Goal: Task Accomplishment & Management: Manage account settings

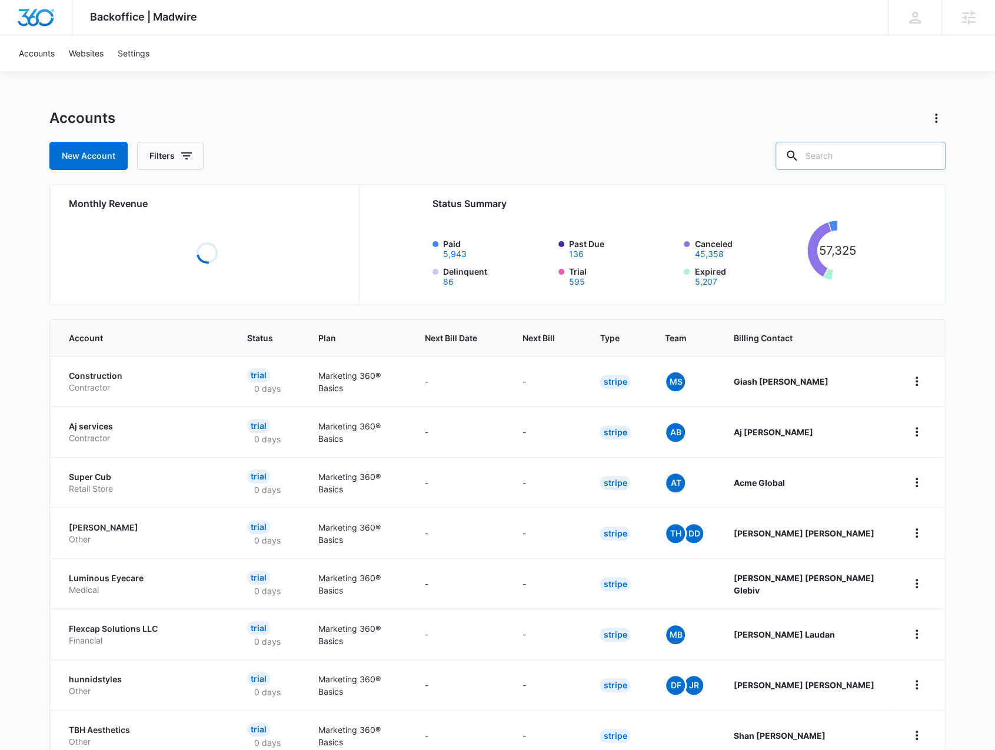
click at [842, 153] on input "text" at bounding box center [860, 156] width 170 height 28
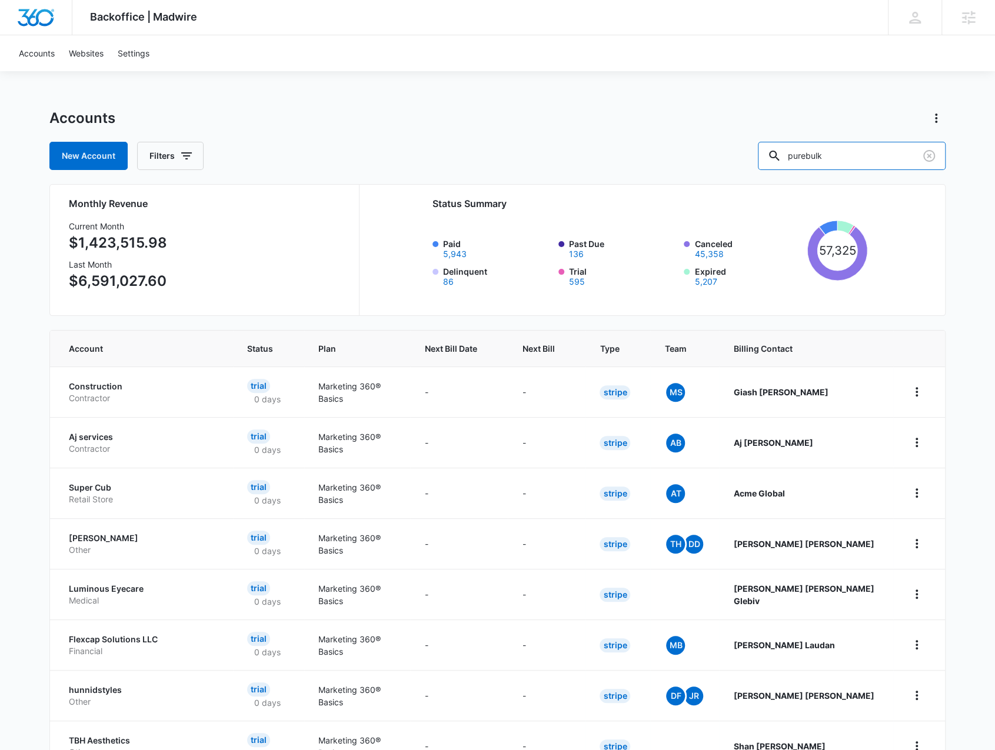
type input "purebulk"
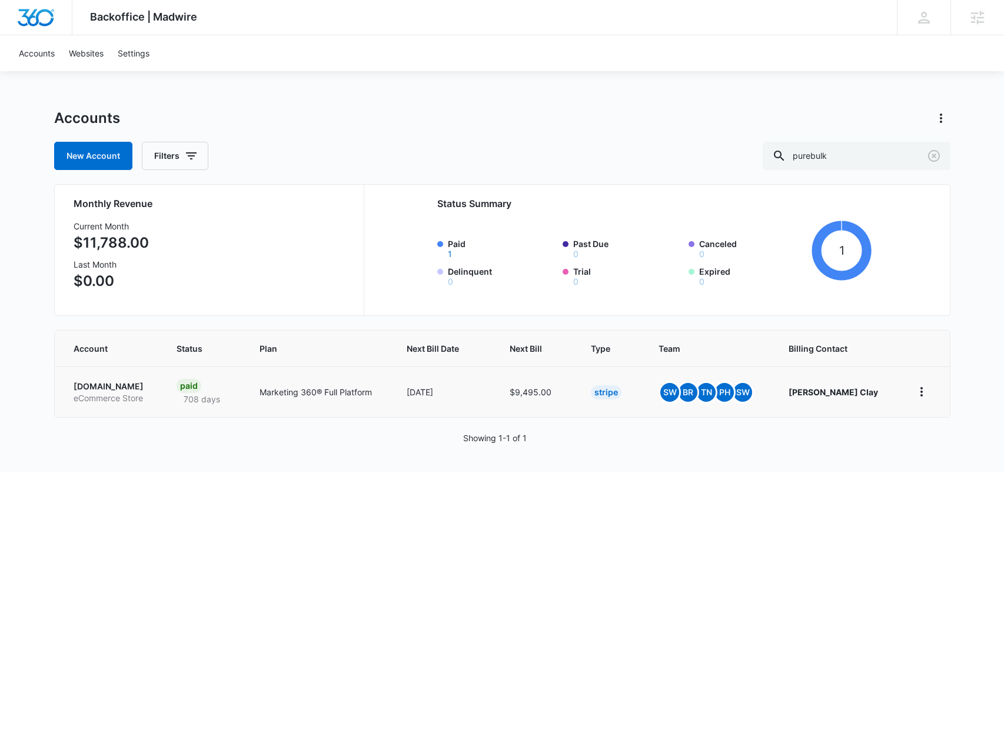
click at [94, 391] on p "PureBulk.com" at bounding box center [111, 387] width 75 height 12
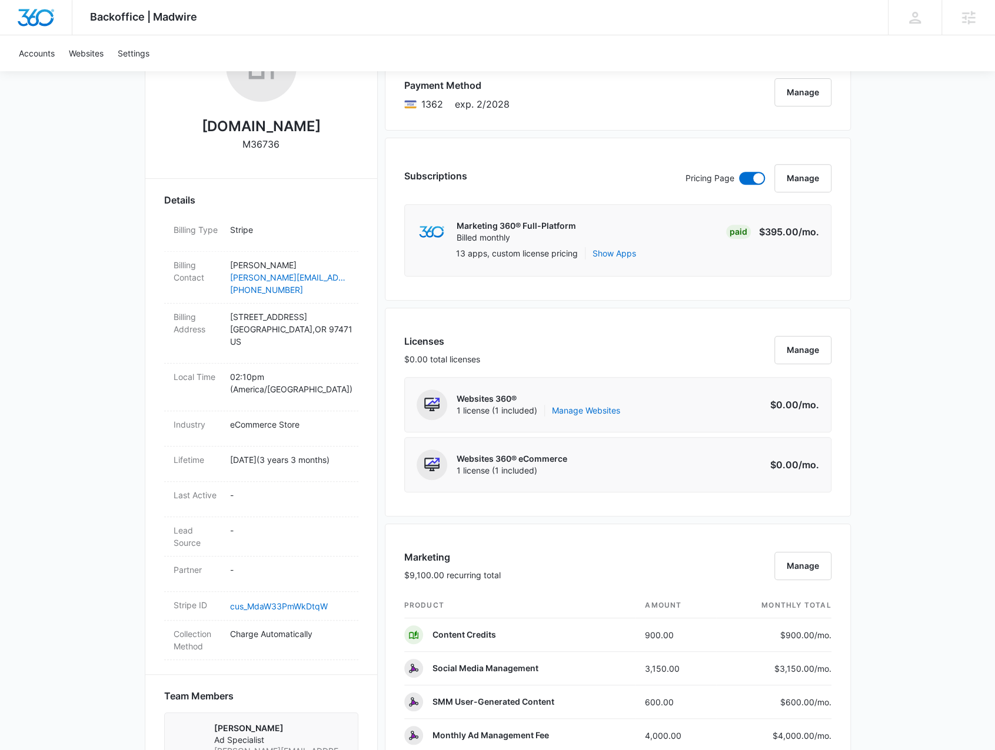
scroll to position [59, 0]
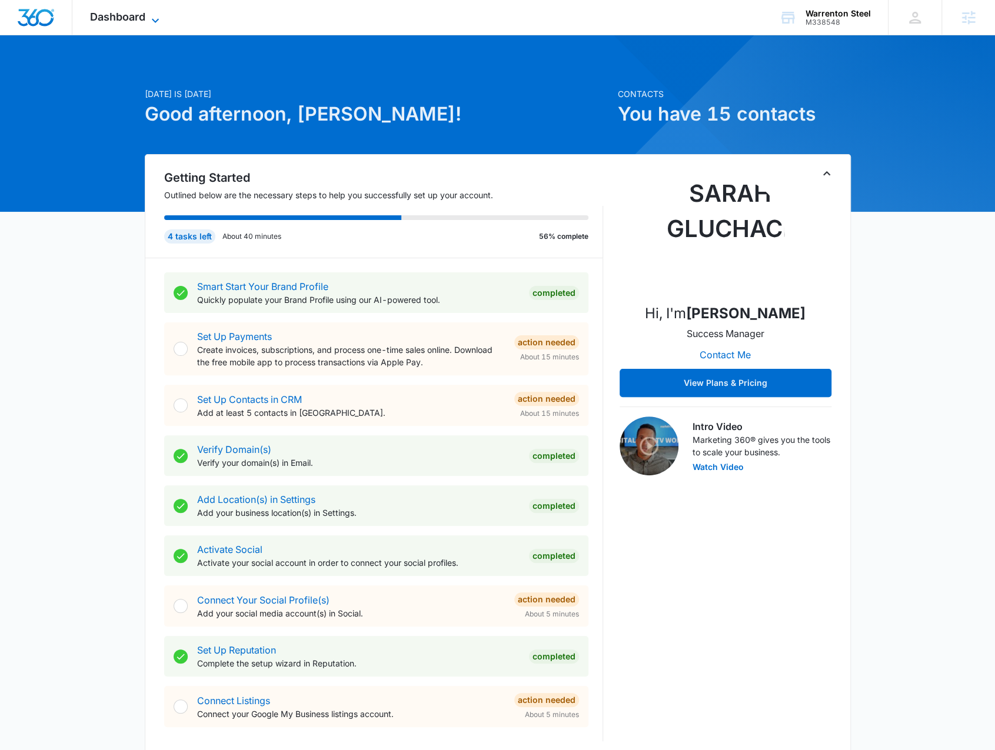
click at [139, 21] on span "Dashboard" at bounding box center [117, 17] width 55 height 12
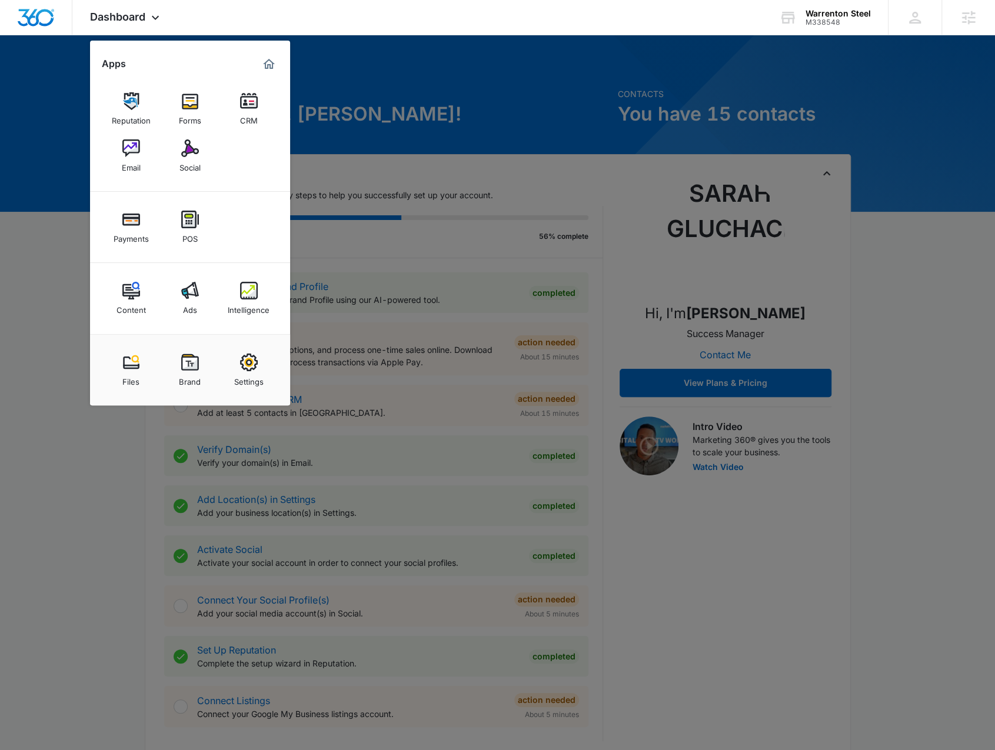
click at [124, 303] on div "Content" at bounding box center [130, 306] width 29 height 15
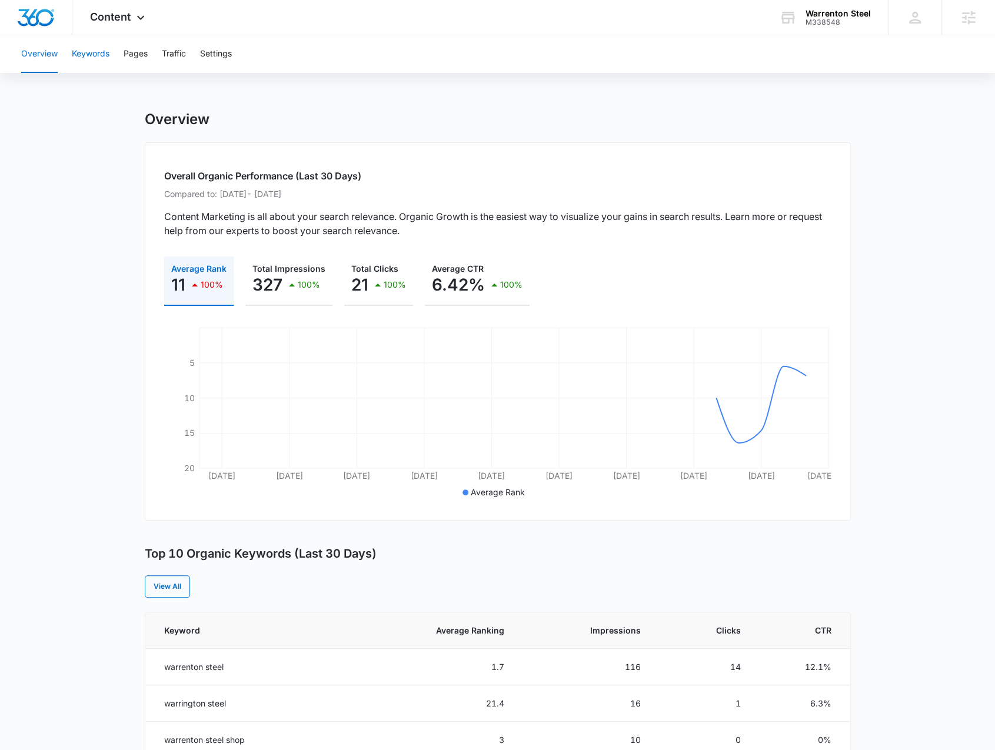
click at [95, 58] on button "Keywords" at bounding box center [91, 54] width 38 height 38
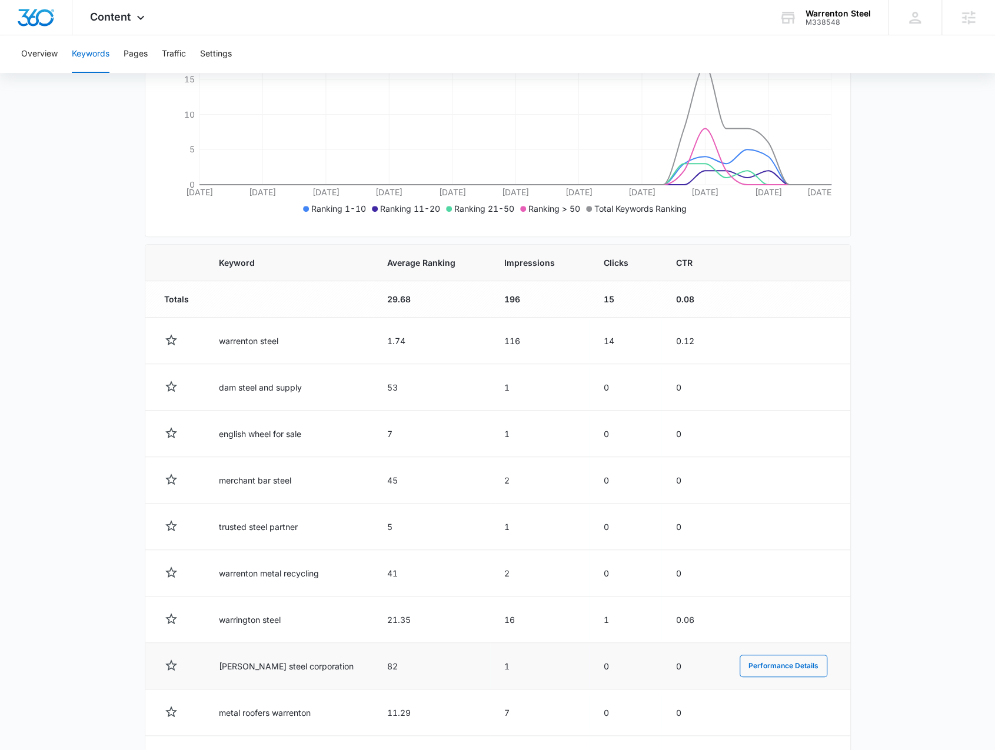
scroll to position [334, 0]
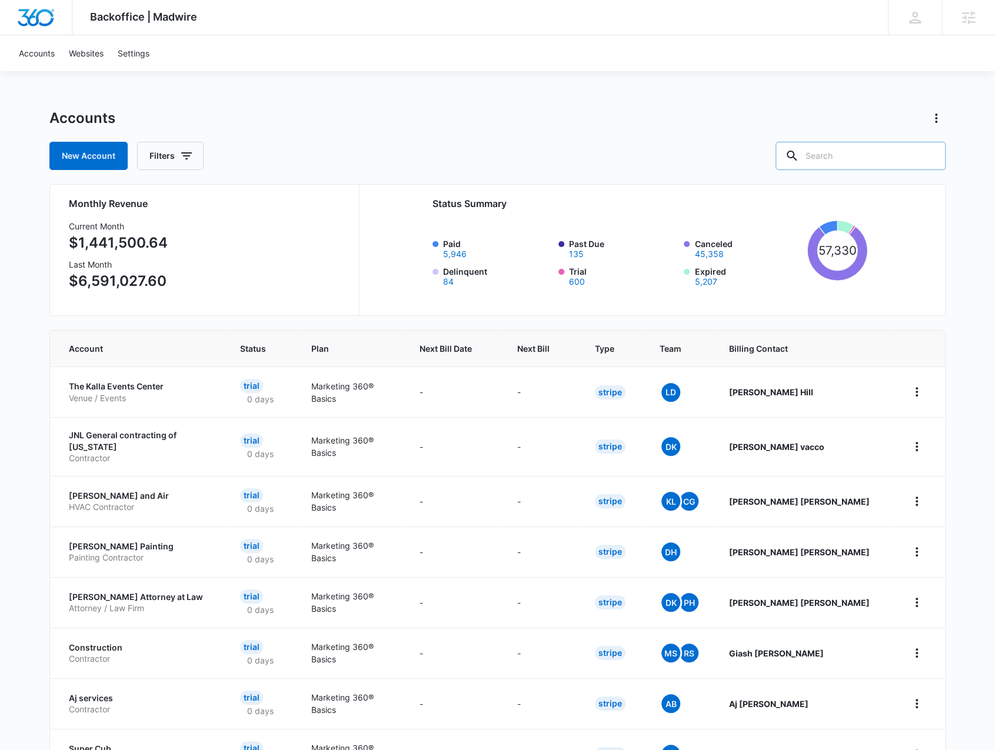
click at [846, 156] on input "text" at bounding box center [860, 156] width 170 height 28
type input "knox pest"
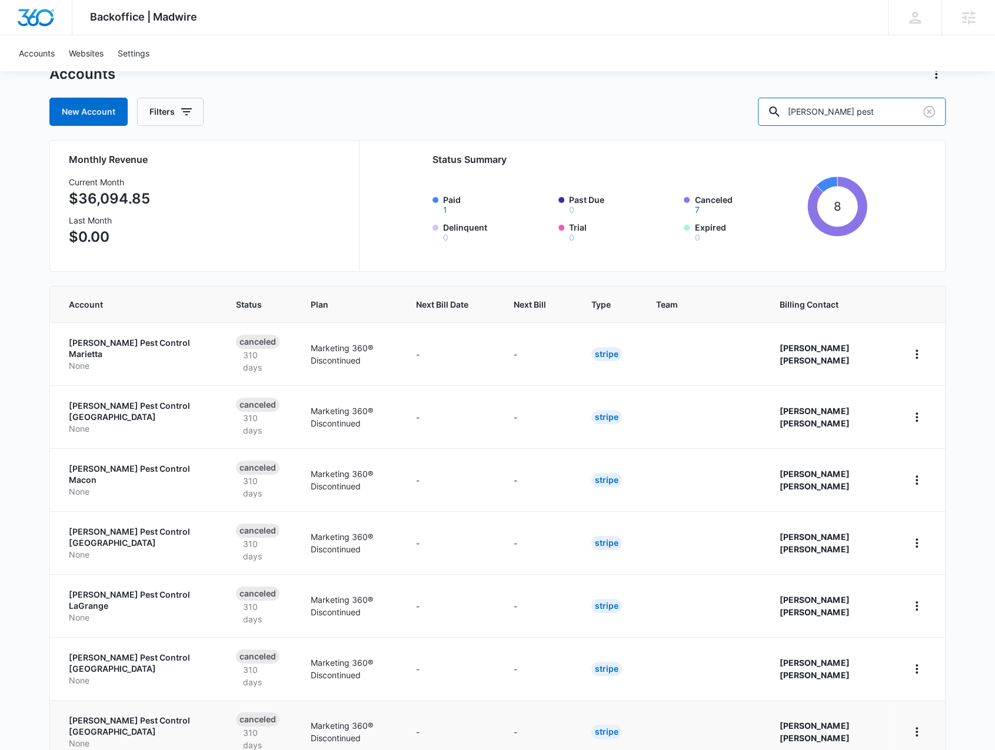
scroll to position [74, 0]
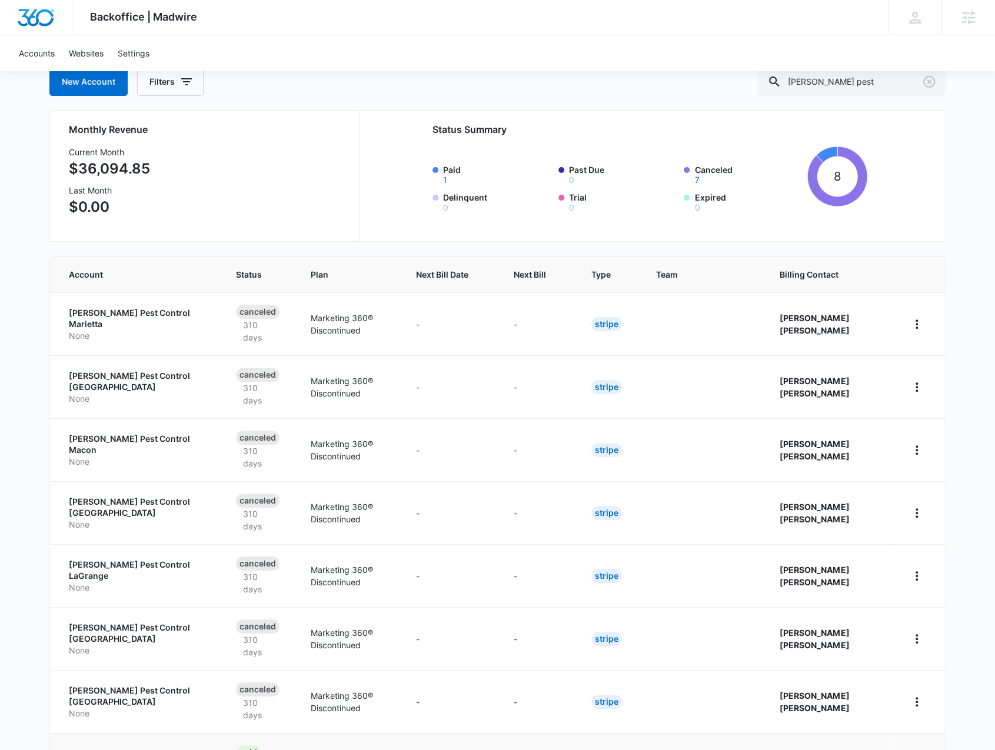
click at [122, 750] on p "Knox Pest Control" at bounding box center [138, 759] width 139 height 12
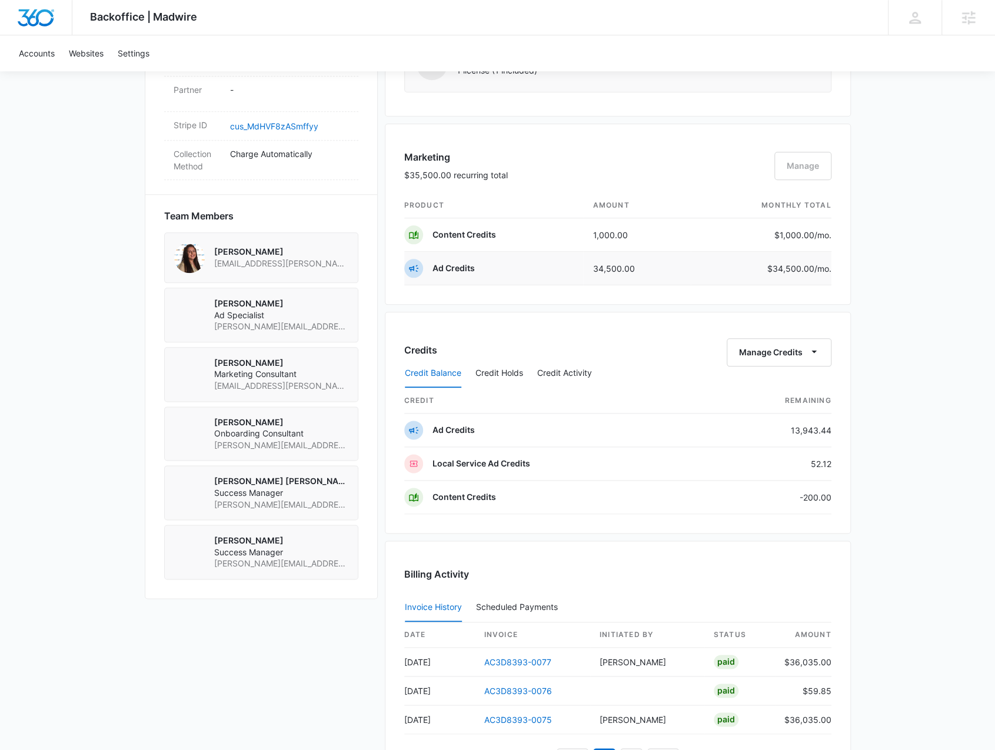
scroll to position [824, 0]
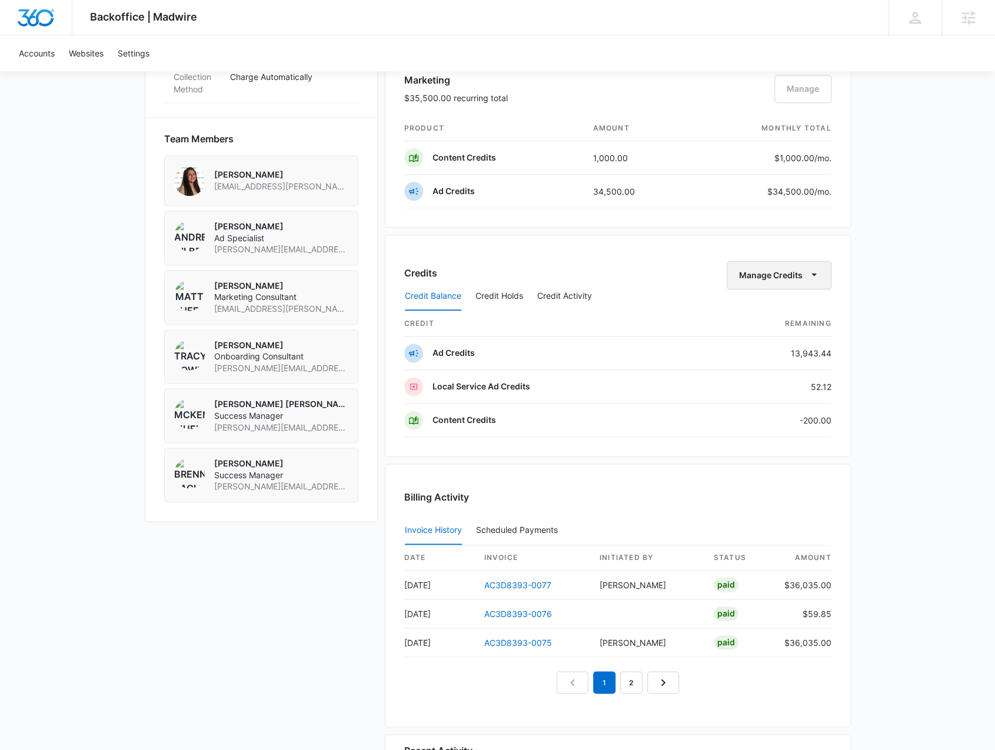
click at [811, 270] on icon "button" at bounding box center [814, 274] width 12 height 12
click at [770, 311] on div "Transfer Credits" at bounding box center [773, 308] width 62 height 8
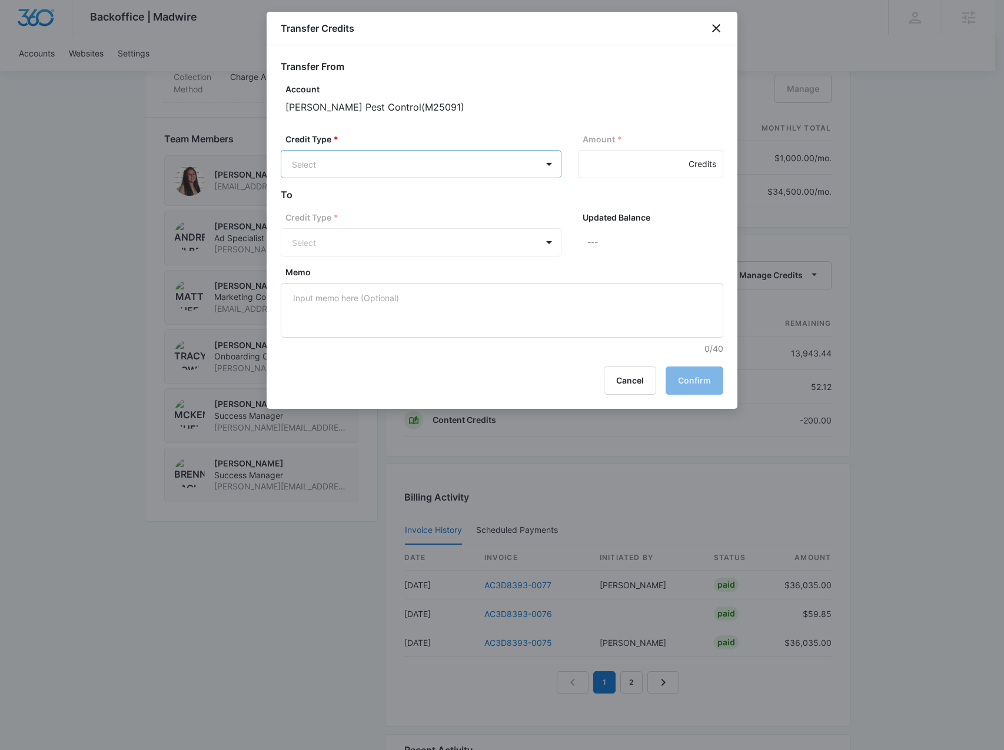
click at [407, 157] on body "Backoffice | Madwire Apps Settings BR Brennan Rachman brennan.rachman@madwire.c…" at bounding box center [502, 46] width 1004 height 1741
click at [409, 205] on p "Ad Credits (13943.44 Credits)" at bounding box center [381, 208] width 117 height 12
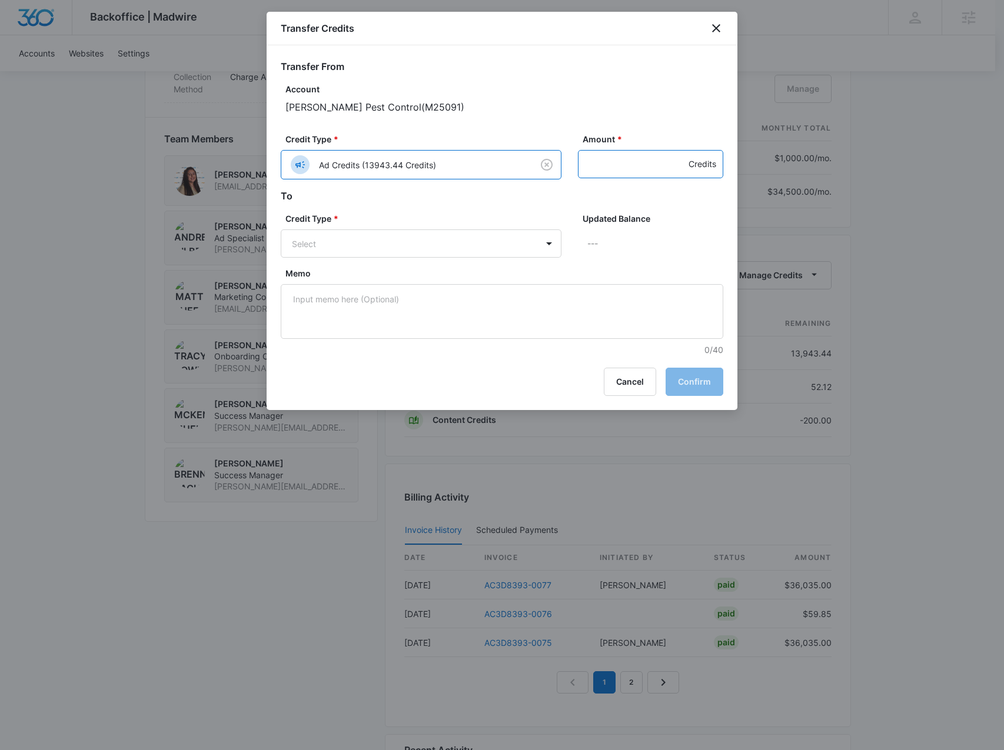
click at [598, 162] on input "Amount *" at bounding box center [650, 164] width 145 height 28
type input "200"
click at [495, 221] on label "Credit Type *" at bounding box center [425, 218] width 281 height 12
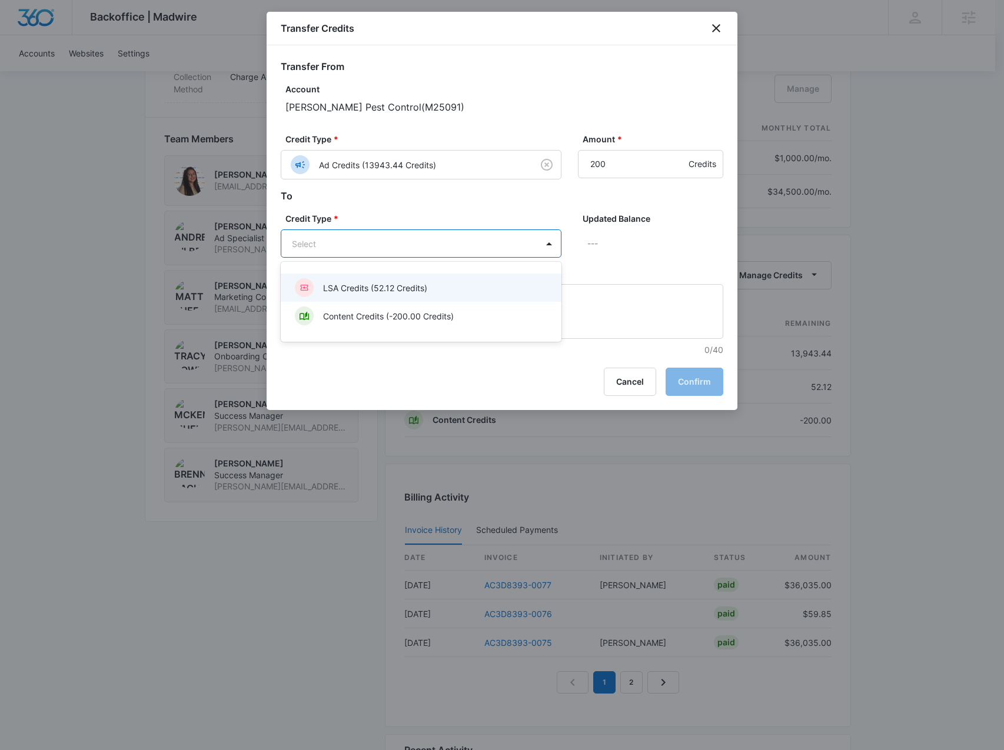
click at [495, 255] on body "Backoffice | Madwire Apps Settings BR Brennan Rachman brennan.rachman@madwire.c…" at bounding box center [502, 46] width 1004 height 1741
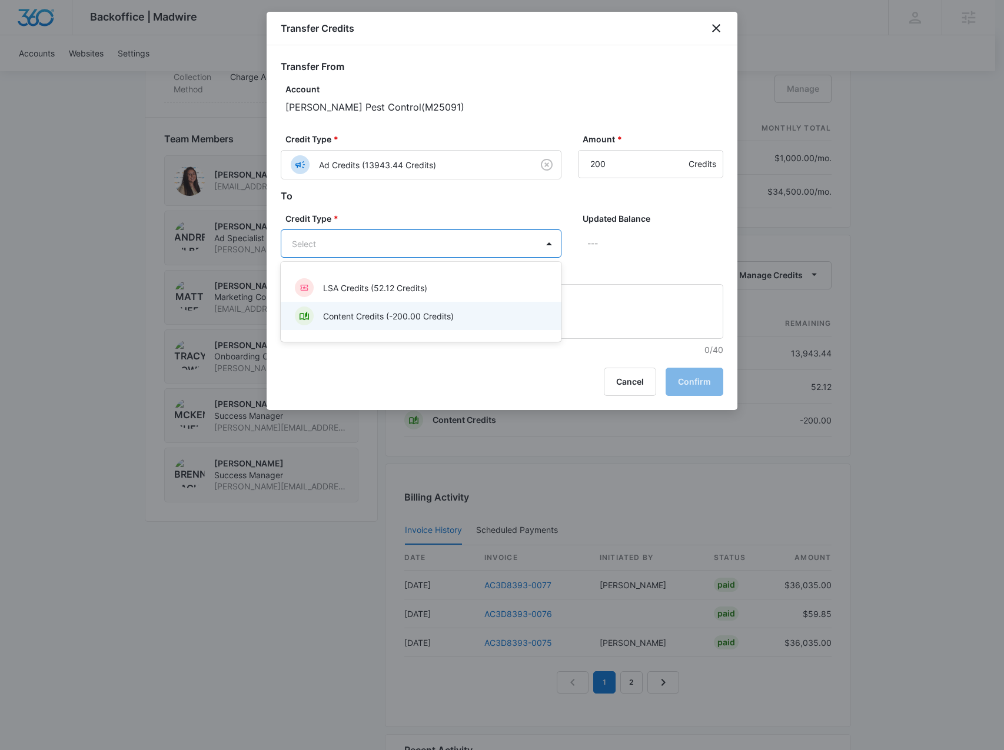
click at [481, 314] on div "Content Credits (-200.00 Credits)" at bounding box center [420, 316] width 250 height 19
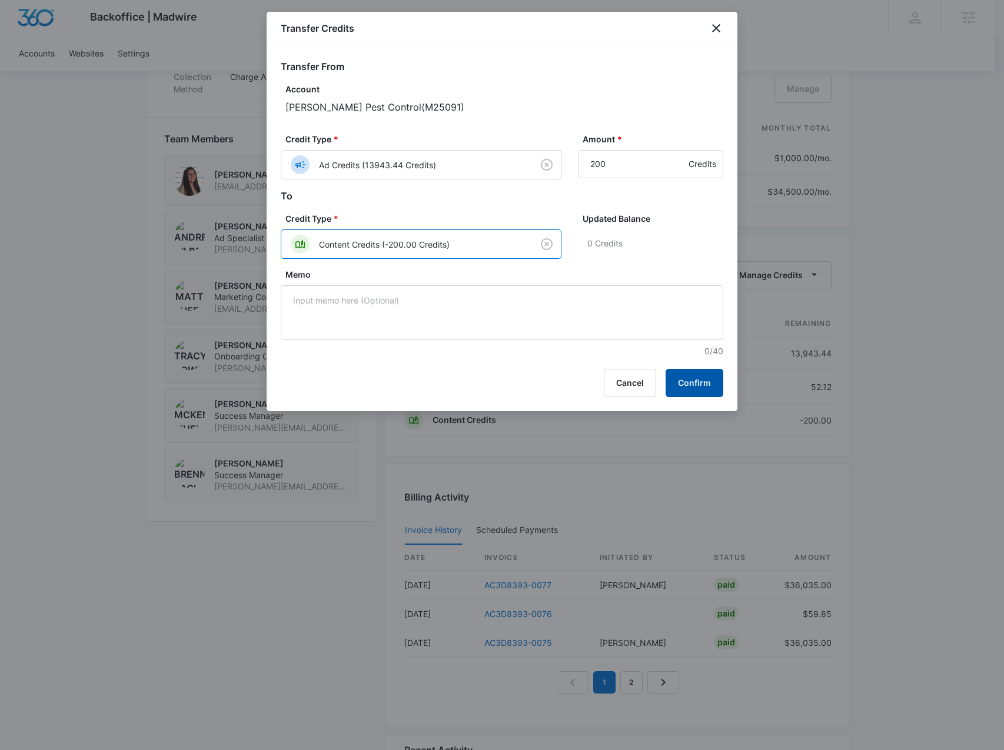
click at [708, 388] on button "Confirm" at bounding box center [694, 383] width 58 height 28
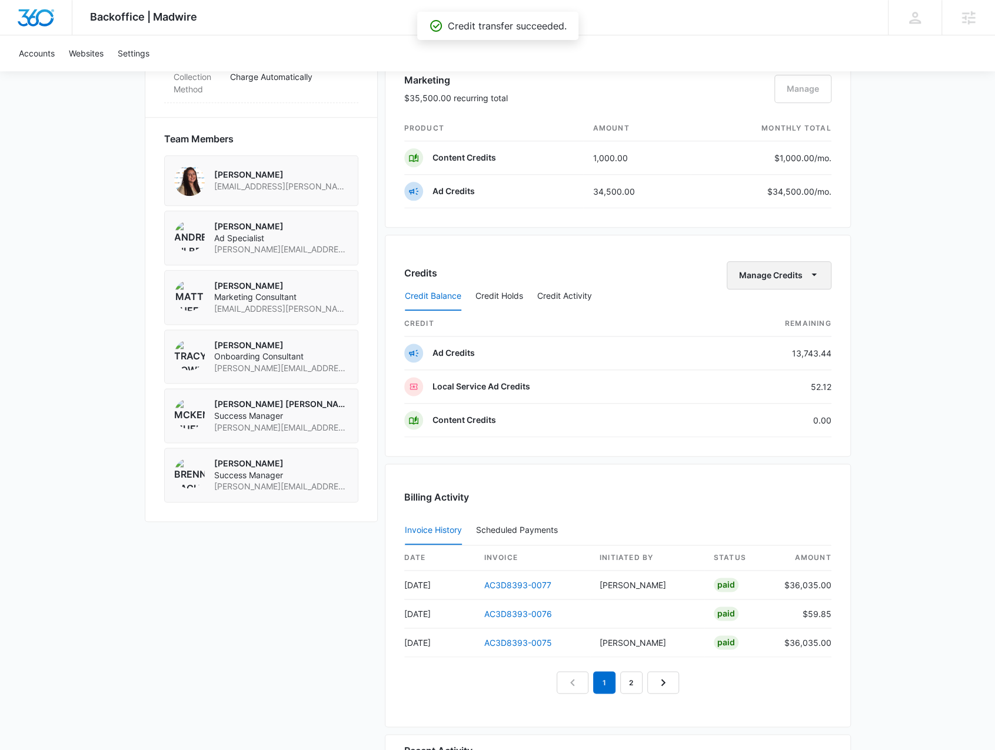
click at [794, 275] on button "Manage Credits" at bounding box center [779, 275] width 105 height 28
click at [781, 312] on div "Transfer Credits" at bounding box center [773, 308] width 62 height 8
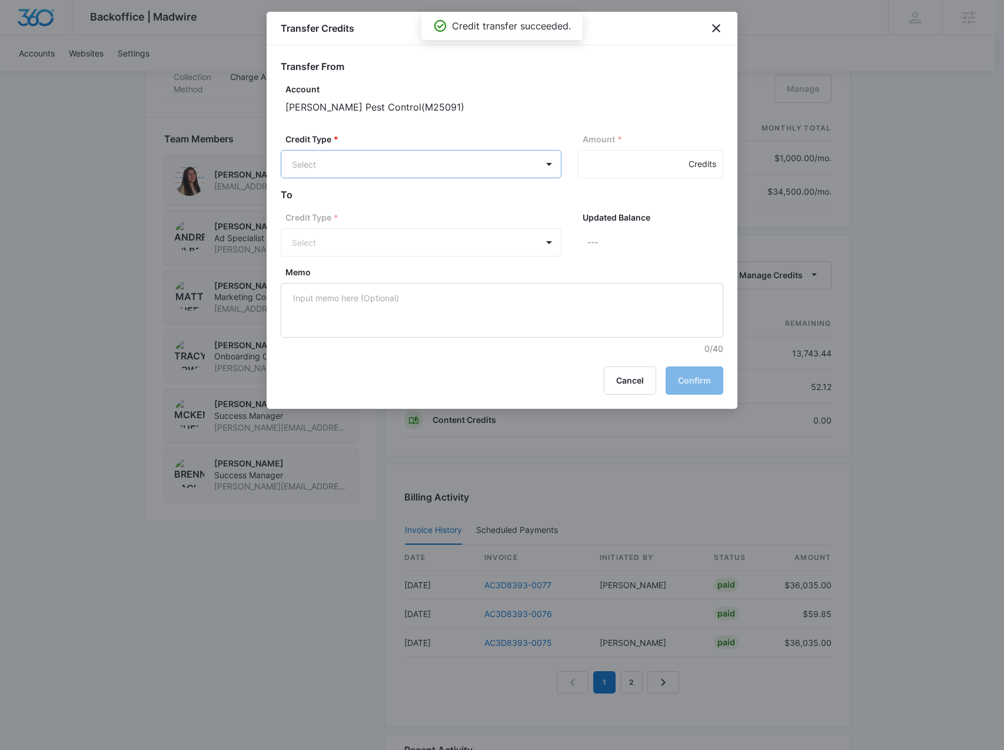
click at [373, 163] on body "Backoffice | Madwire Apps Settings BR Brennan Rachman brennan.rachman@madwire.c…" at bounding box center [502, 46] width 1004 height 1741
click at [400, 215] on div "Ad Credits (13743.44 Credits)" at bounding box center [420, 208] width 250 height 19
click at [617, 161] on input "Amount *" at bounding box center [650, 164] width 145 height 28
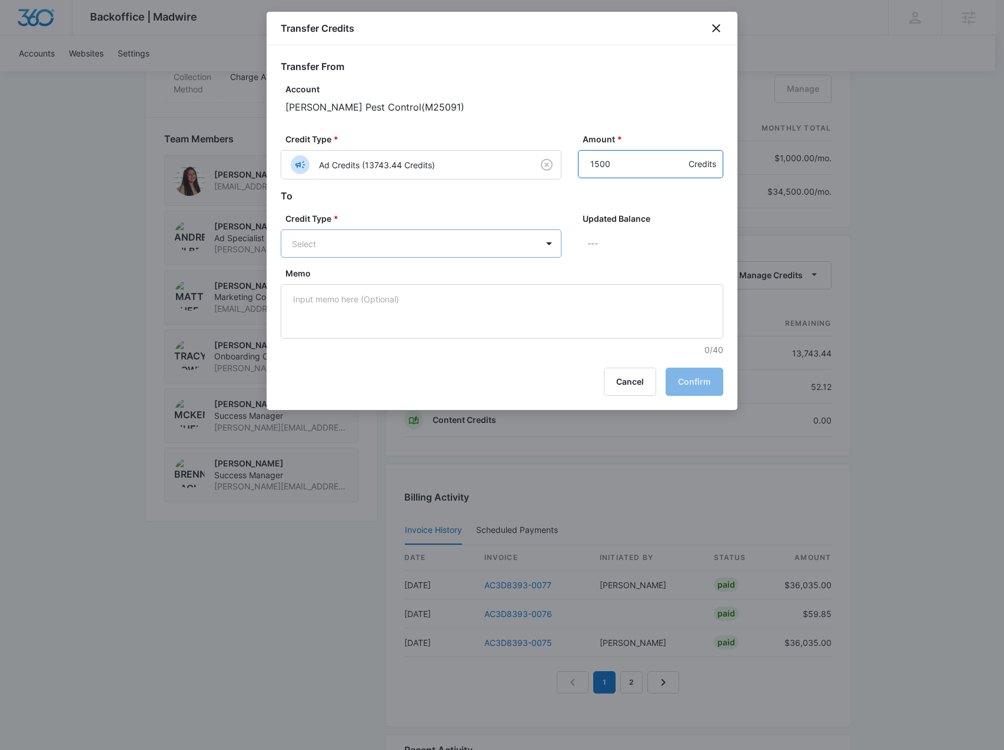
type input "1500"
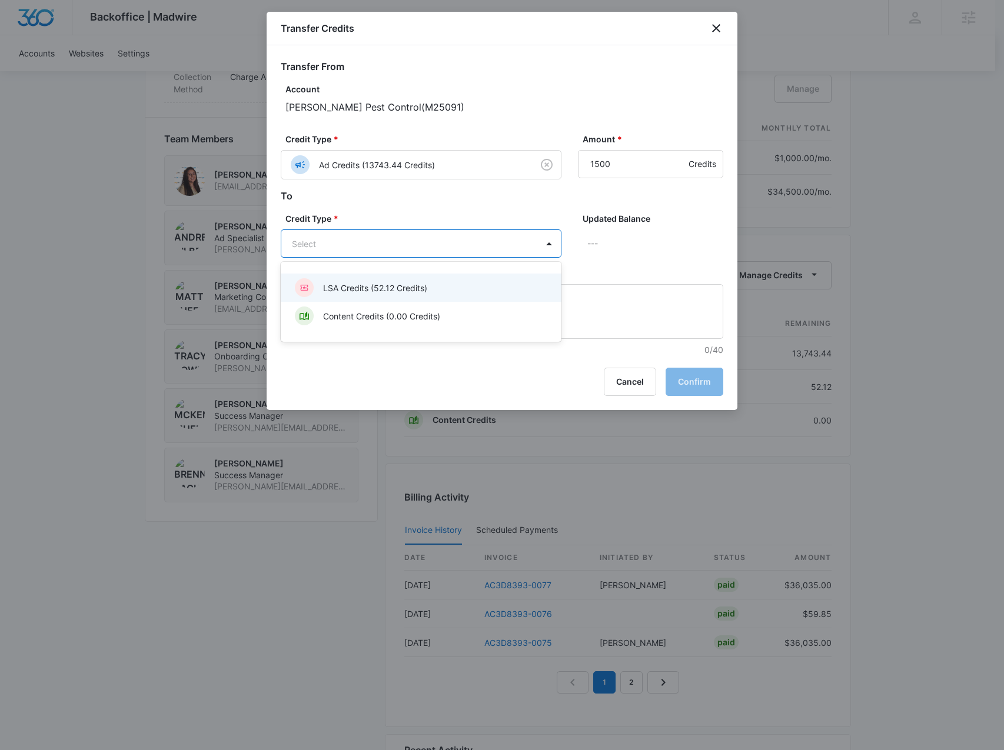
click at [412, 247] on body "Backoffice | Madwire Apps Settings BR Brennan Rachman brennan.rachman@madwire.c…" at bounding box center [502, 46] width 1004 height 1741
click at [411, 289] on p "LSA Credits (52.12 Credits)" at bounding box center [375, 288] width 104 height 12
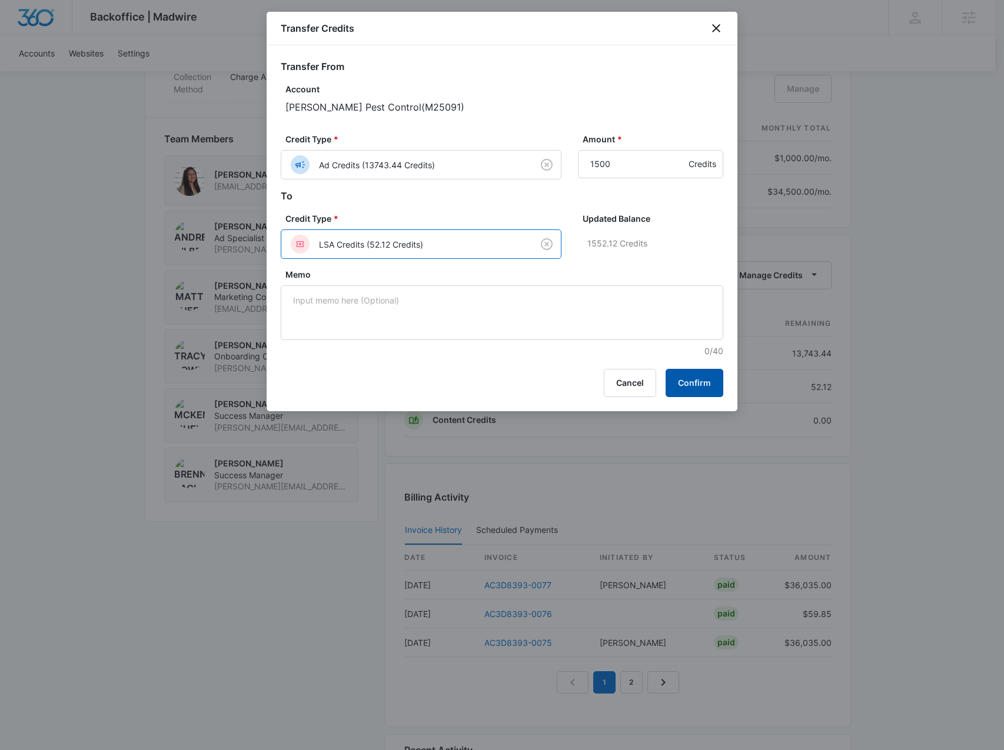
click at [712, 389] on button "Confirm" at bounding box center [694, 383] width 58 height 28
